Goal: Information Seeking & Learning: Learn about a topic

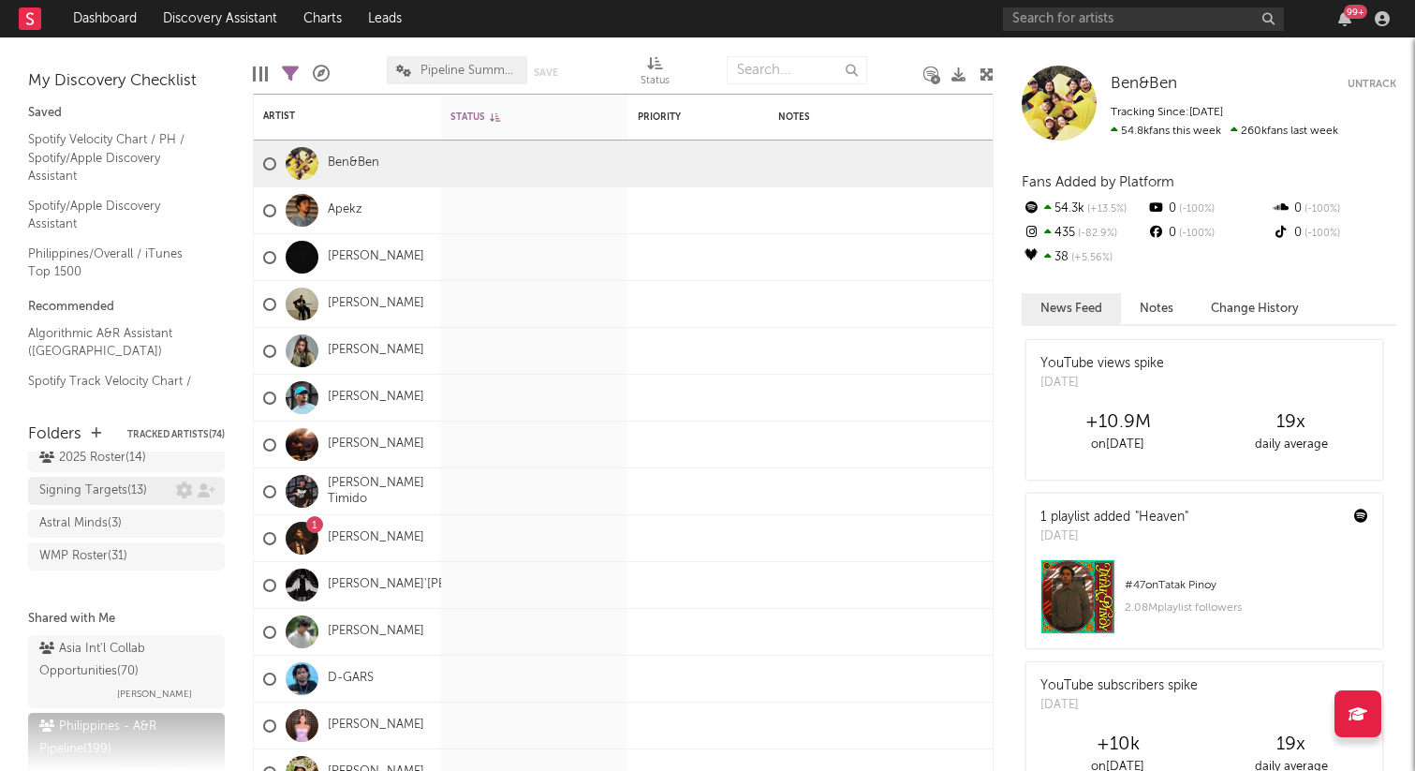
scroll to position [81, 0]
click at [102, 549] on div "WMP Roster ( 31 )" at bounding box center [83, 550] width 88 height 22
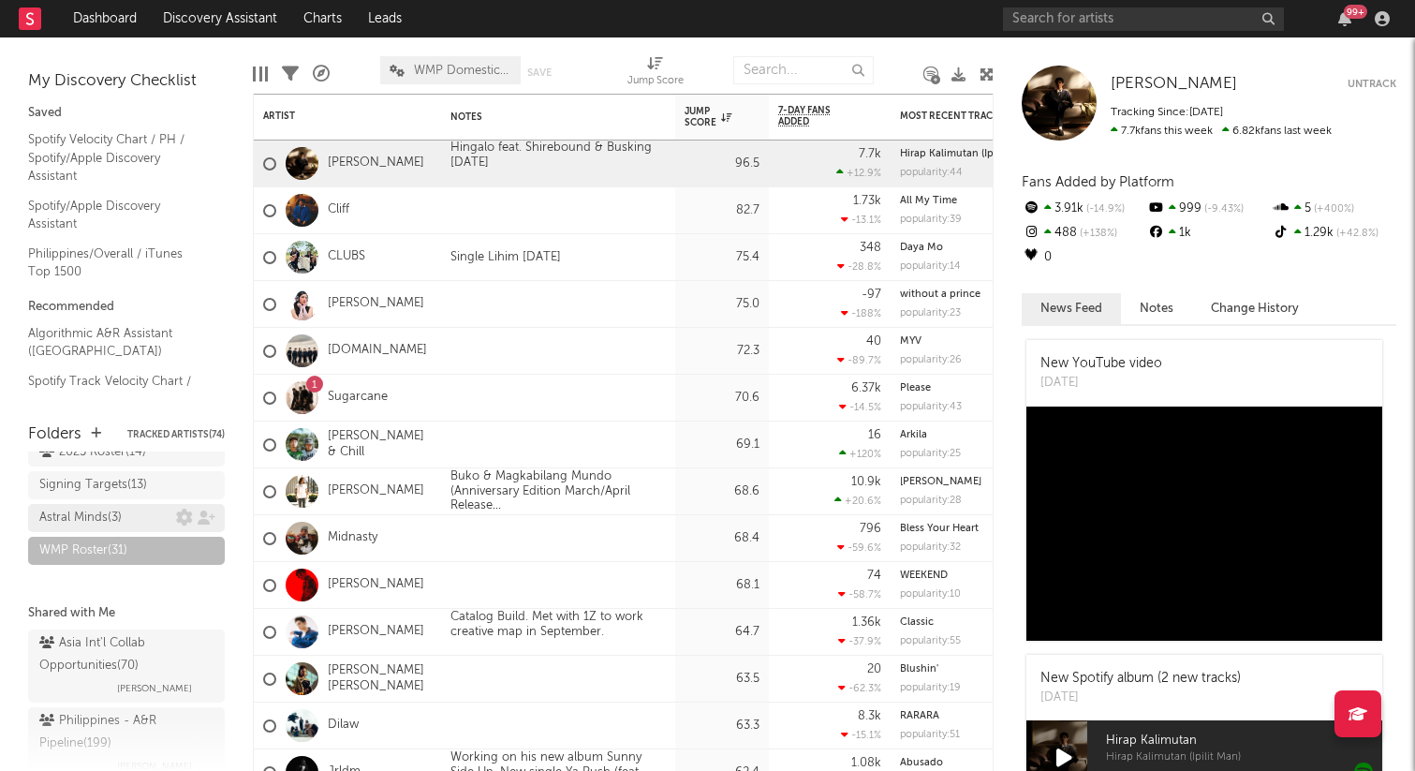
click at [99, 514] on div "Astral Minds ( 3 )" at bounding box center [80, 518] width 82 height 22
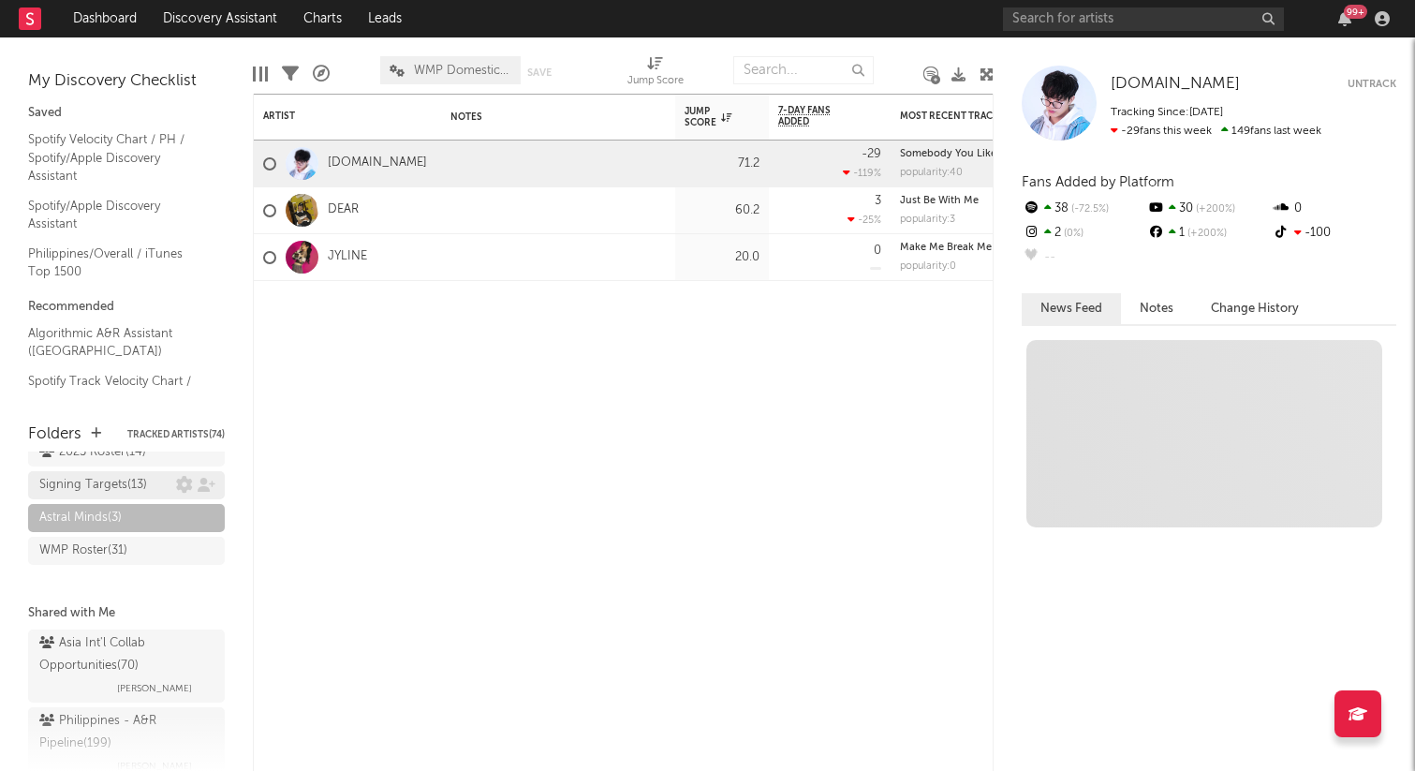
click at [107, 480] on div "Signing Targets ( 13 )" at bounding box center [93, 485] width 108 height 22
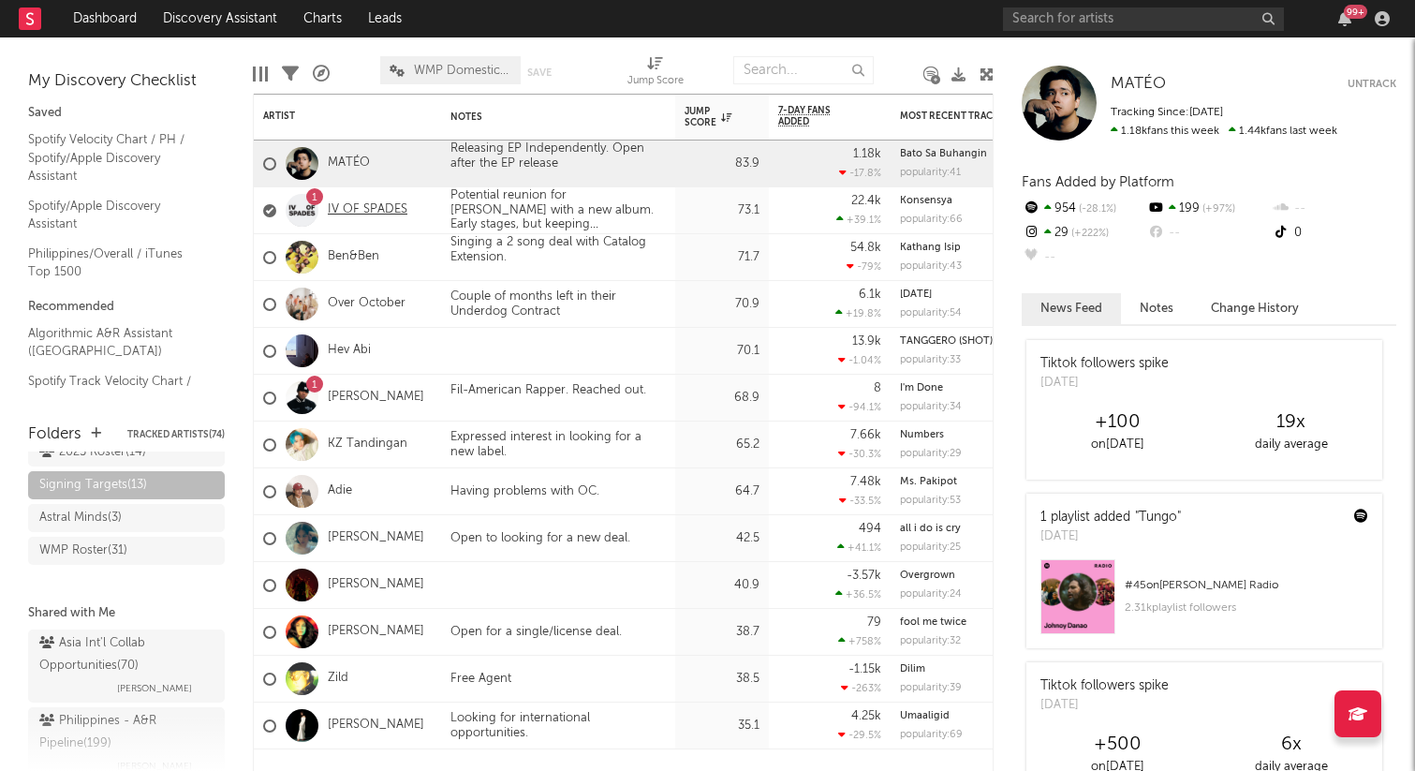
click at [334, 210] on link "IV OF SPADES" at bounding box center [368, 210] width 80 height 16
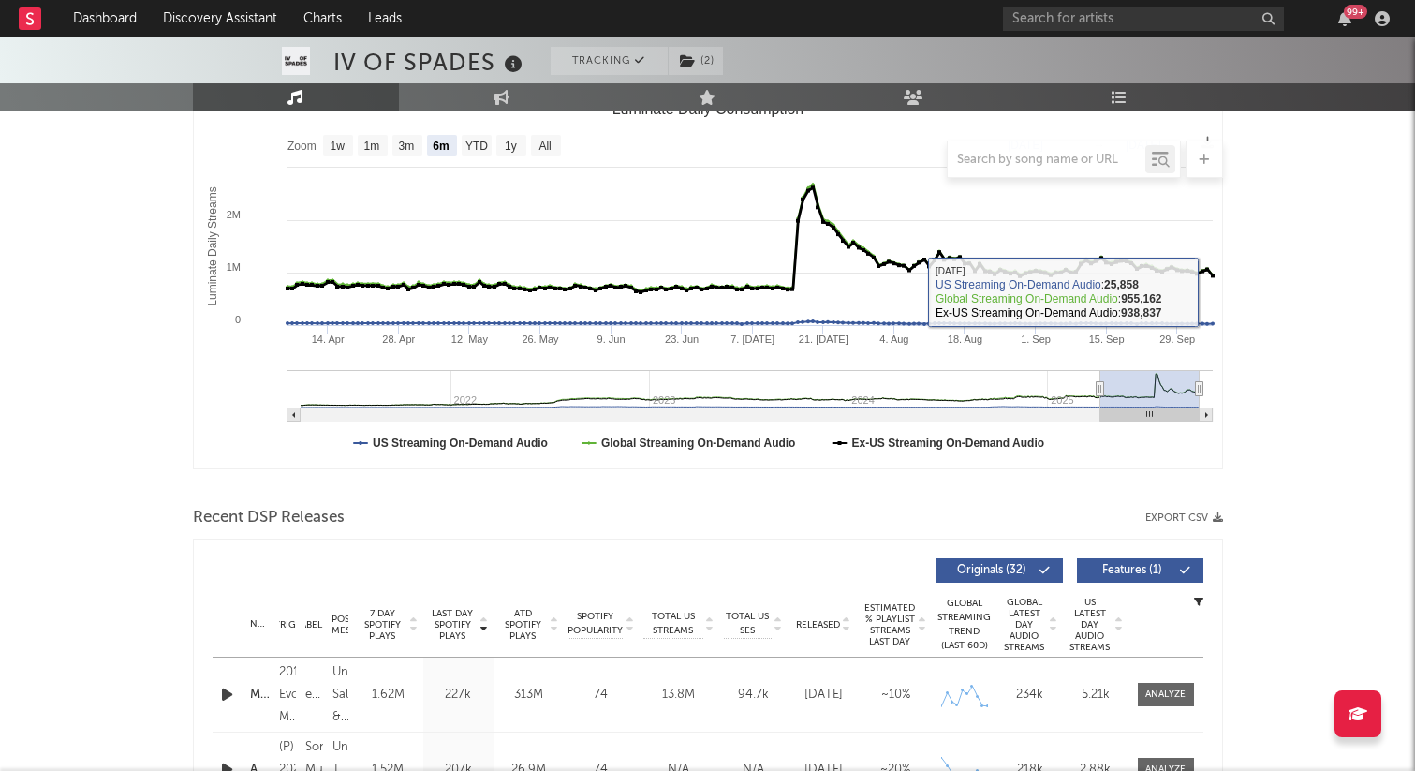
scroll to position [146, 0]
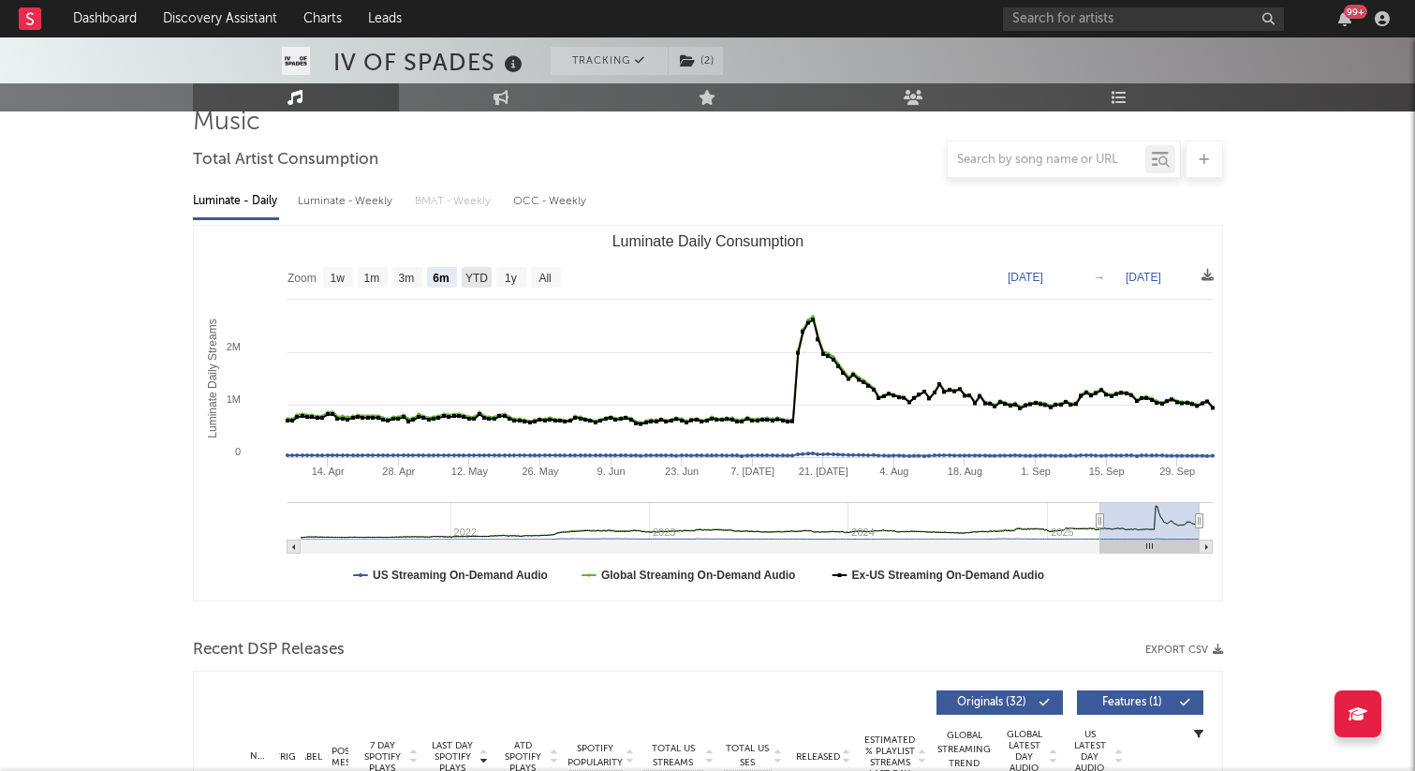
click at [472, 273] on text "YTD" at bounding box center [475, 278] width 22 height 13
select select "YTD"
type input "[DATE]"
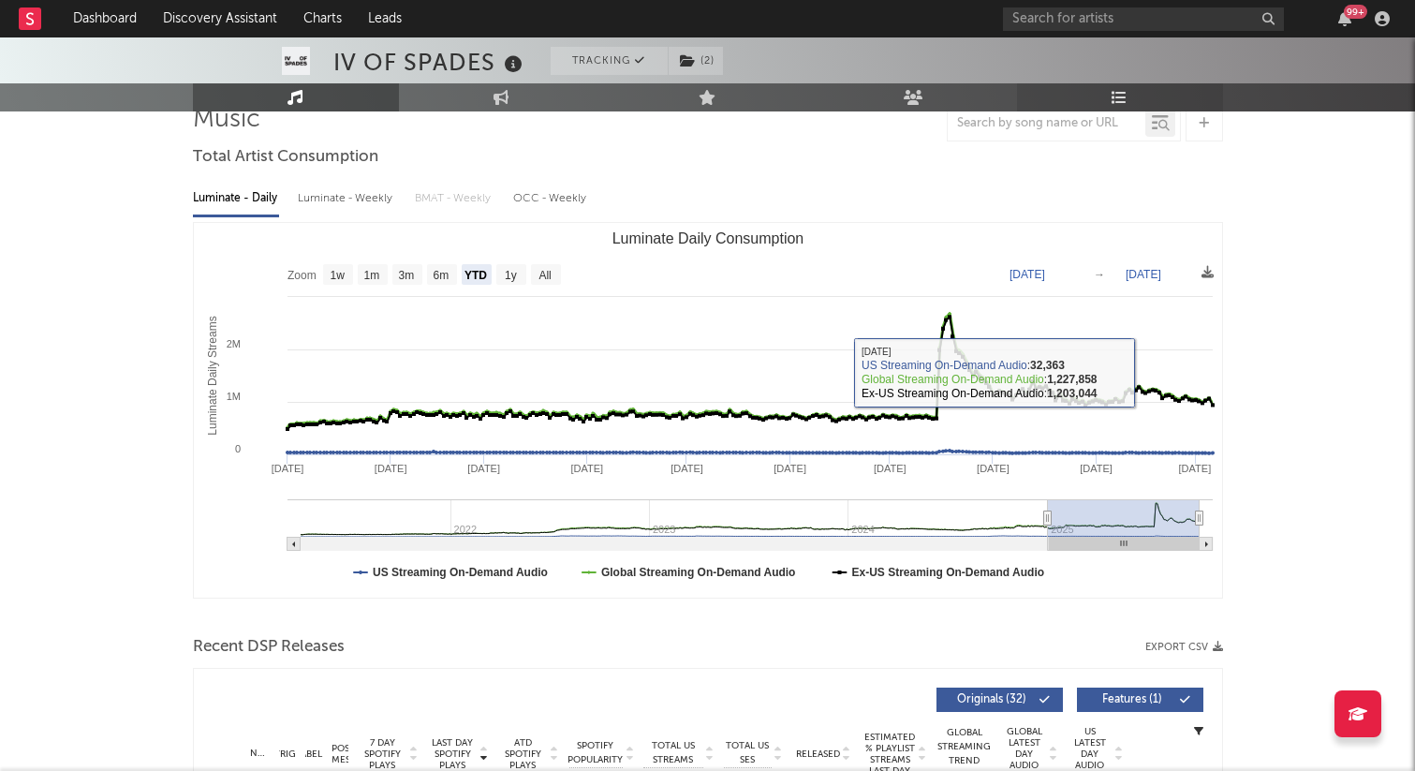
scroll to position [111, 0]
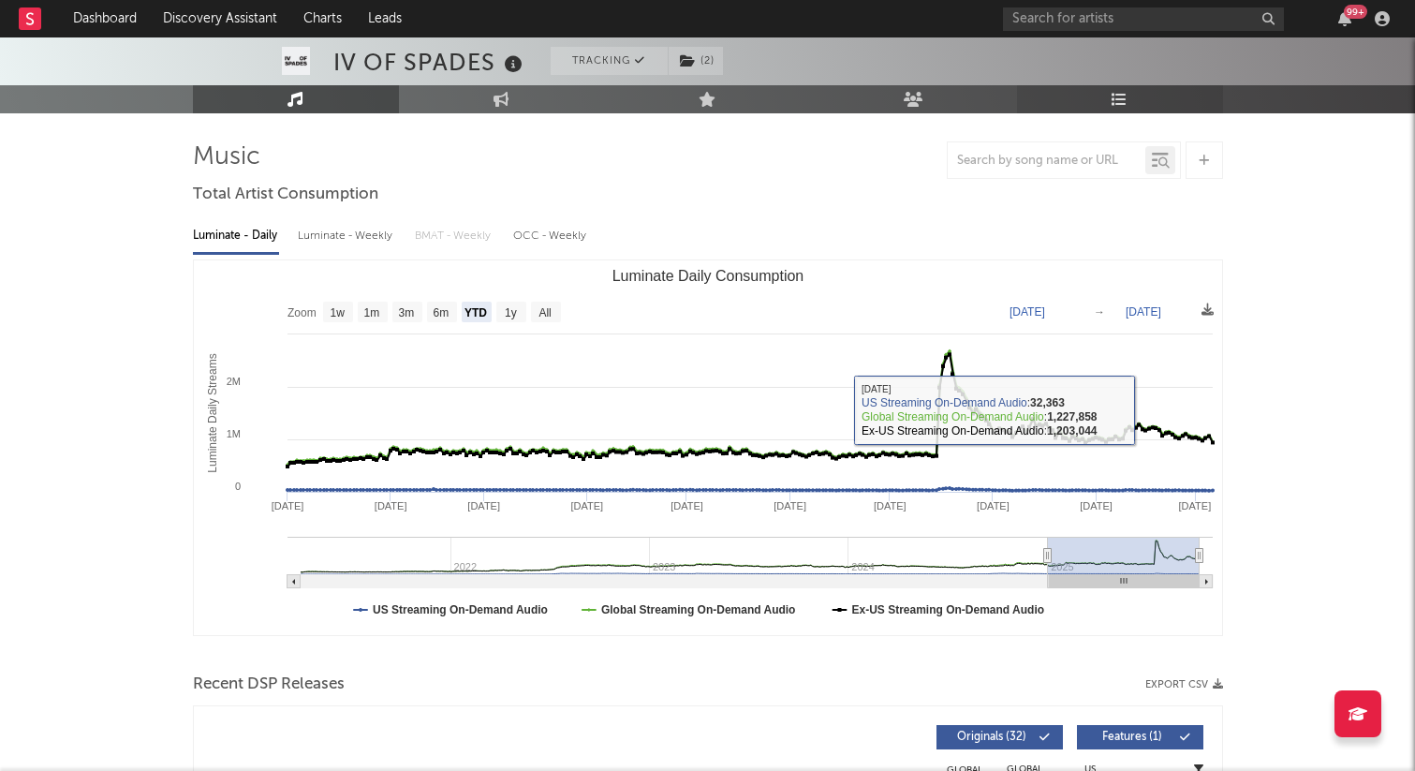
click at [1118, 92] on icon at bounding box center [1120, 99] width 16 height 15
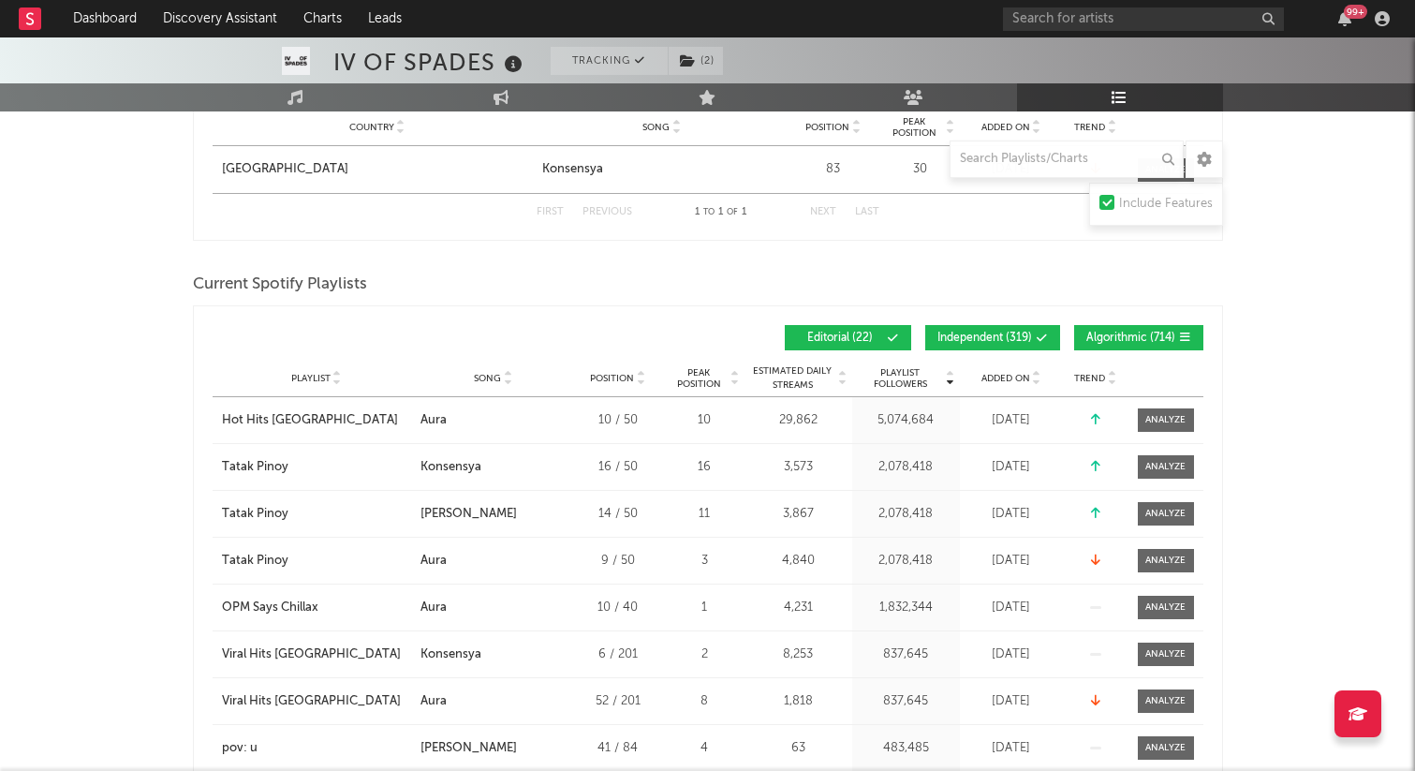
scroll to position [1020, 0]
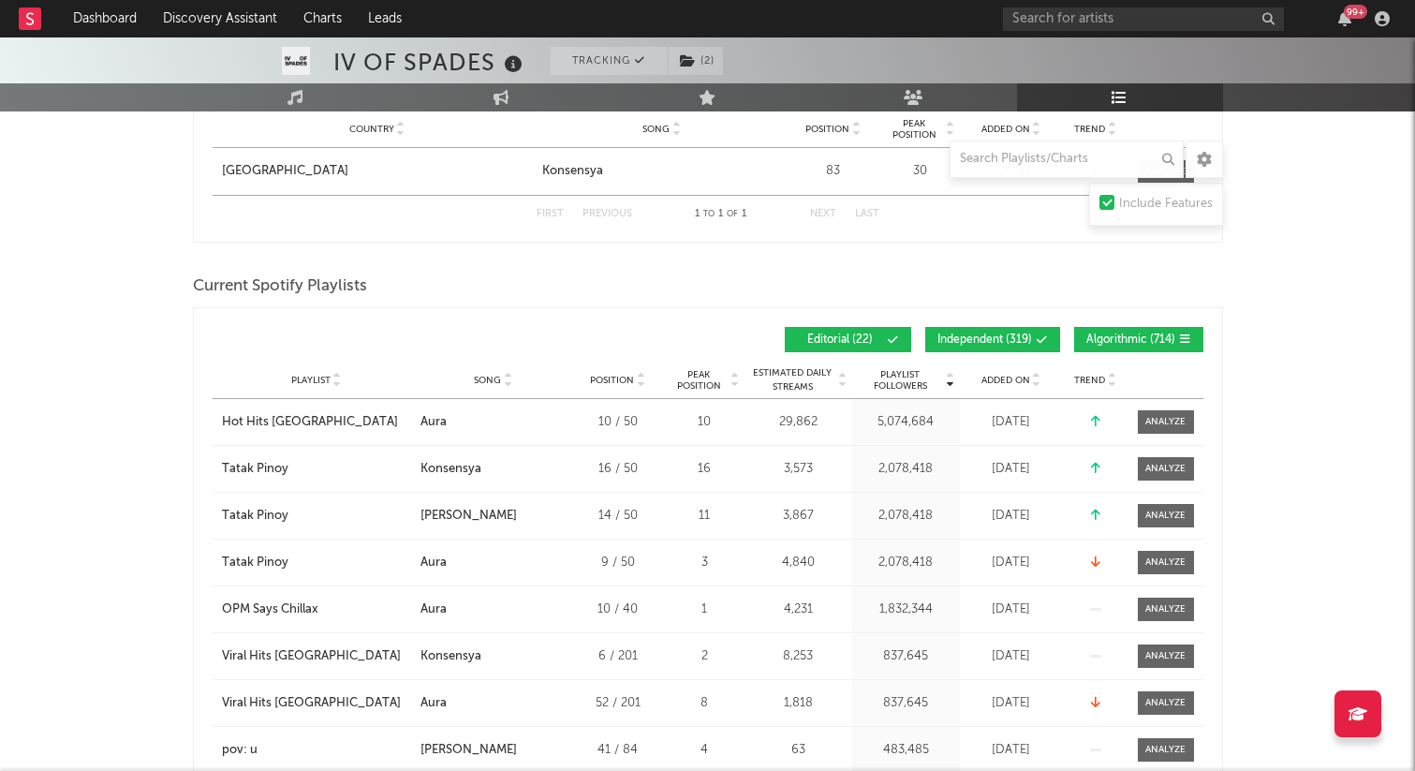
click at [1018, 379] on span "Added On" at bounding box center [1005, 380] width 49 height 11
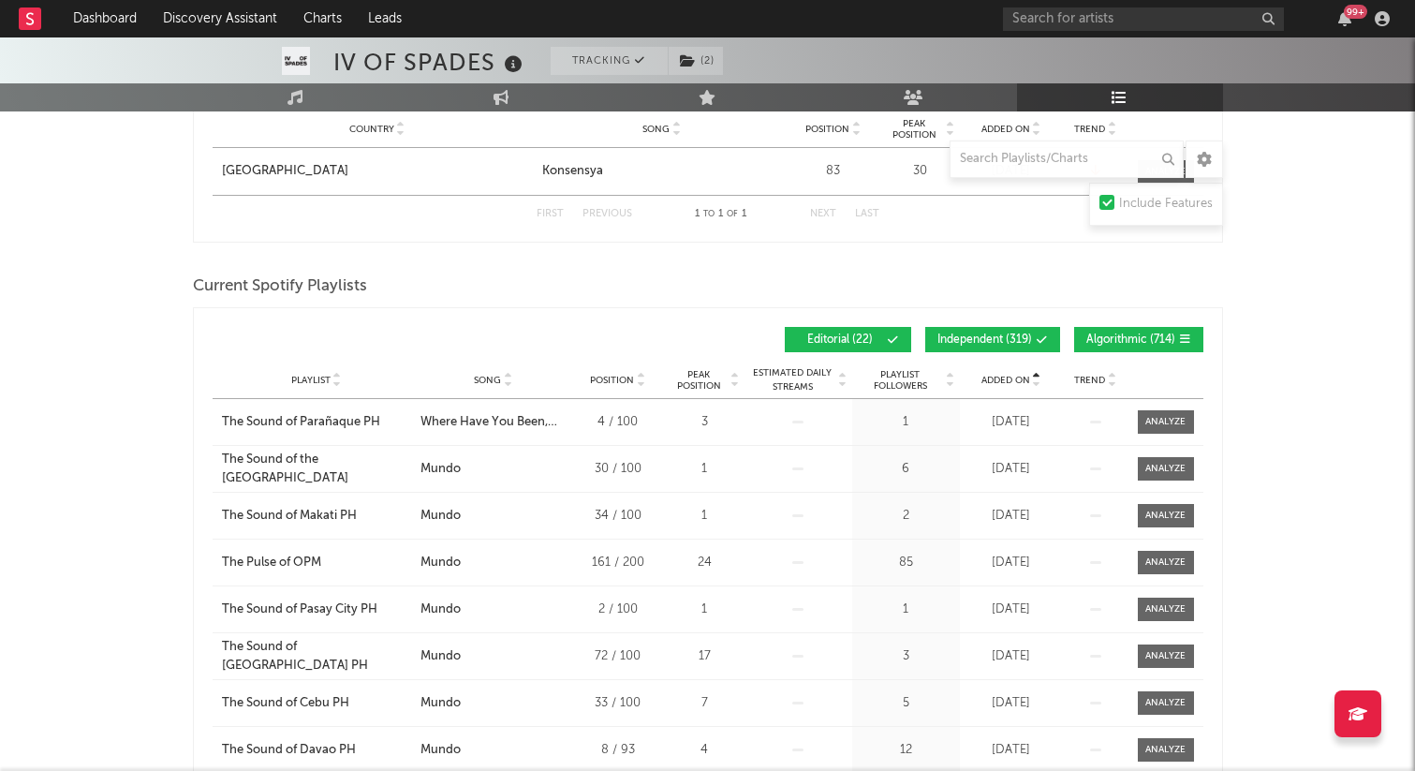
click at [1018, 379] on span "Added On" at bounding box center [1005, 380] width 49 height 11
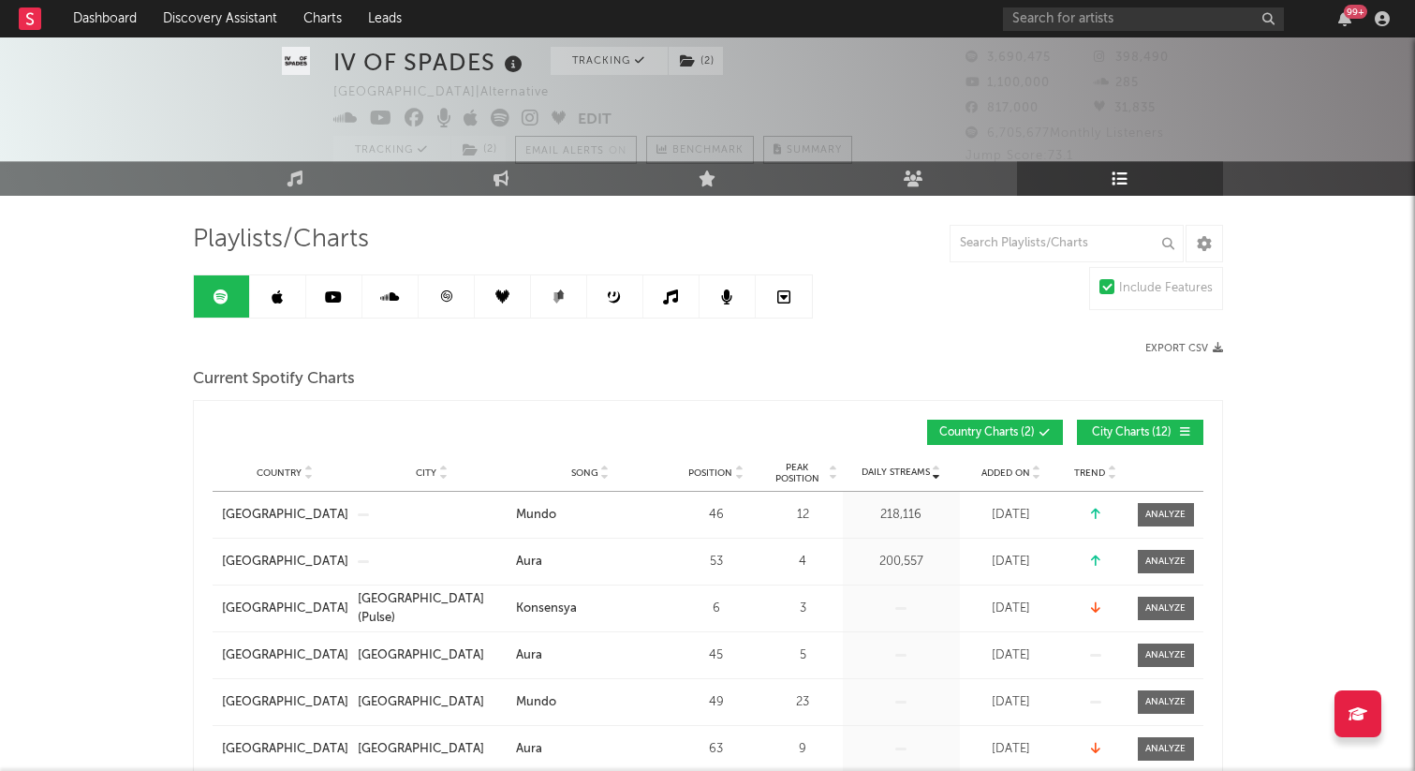
scroll to position [0, 0]
